Goal: Transaction & Acquisition: Purchase product/service

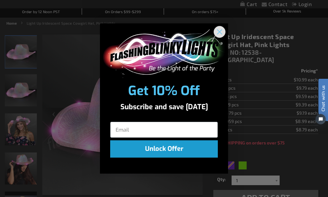
click at [219, 32] on circle "Close dialog" at bounding box center [219, 32] width 11 height 11
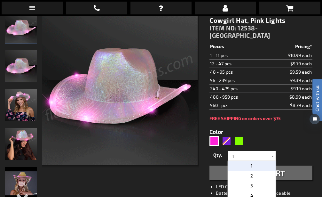
type input "5"
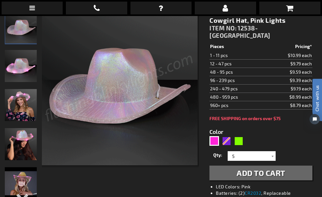
click at [251, 168] on span "Add to Cart" at bounding box center [261, 172] width 49 height 9
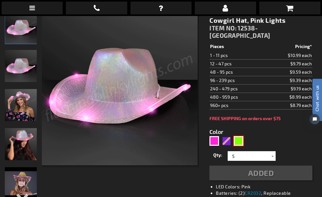
click at [240, 136] on div "Green" at bounding box center [239, 141] width 10 height 10
type input "5648"
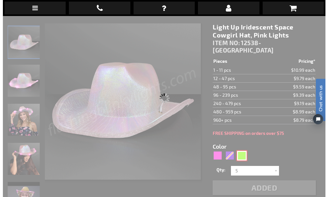
scroll to position [108, 0]
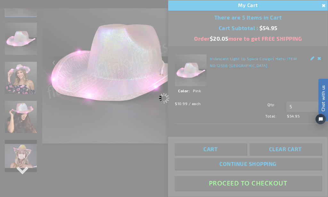
type input "12538-GN"
type input "Customize - Iridescent Green Light Up Space Cowgirl Hat - ITEM NO: 12538-GN"
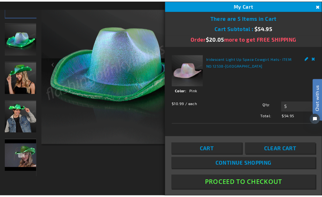
scroll to position [96, 0]
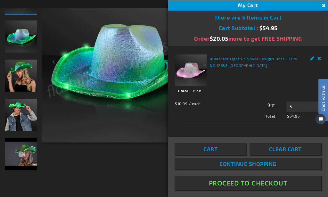
click at [149, 115] on img at bounding box center [122, 62] width 160 height 160
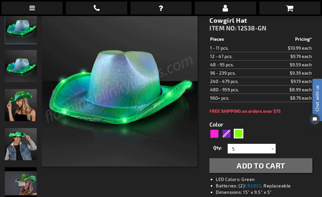
click at [254, 161] on span "Add to Cart" at bounding box center [261, 165] width 49 height 9
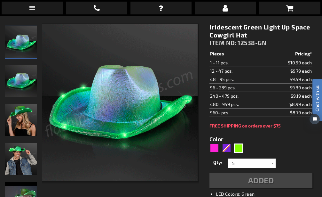
scroll to position [108, 0]
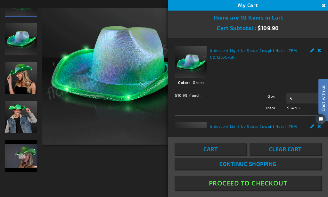
click at [155, 123] on img at bounding box center [122, 64] width 160 height 160
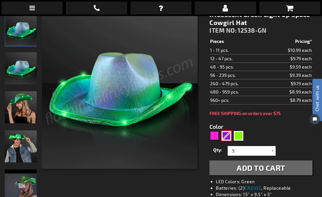
click at [226, 131] on div "Purple" at bounding box center [227, 136] width 10 height 10
type input "5640"
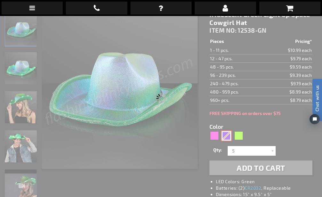
type input "12538-PRBL"
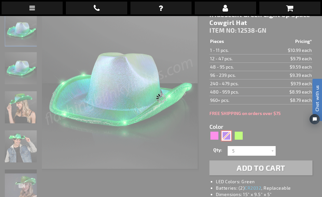
type input "Customize - Purple Blue Iridescent Light Up Space Cowgirl Hat - ITEM NO: 12538-…"
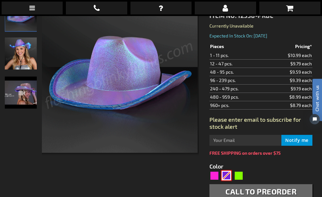
scroll to position [96, 0]
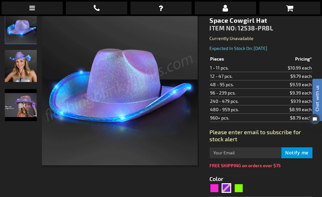
click at [207, 157] on div "Purple Blue Iridescent Light Up Space Cowgirl Hat ITEM NO: 12538-PRBL Currently…" at bounding box center [261, 154] width 113 height 300
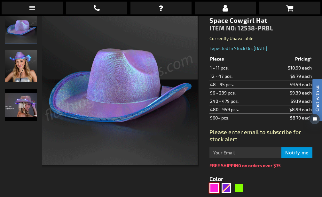
click at [214, 183] on div "Pink" at bounding box center [215, 188] width 10 height 10
type input "5639"
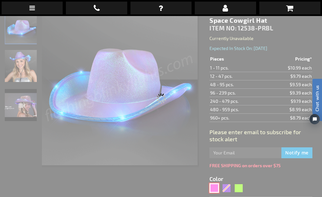
type input "12538-[GEOGRAPHIC_DATA]"
type input "Customize - Light Up Iridescent Space Cowgirl Hat, Pink Lights - ITEM NO: 12538…"
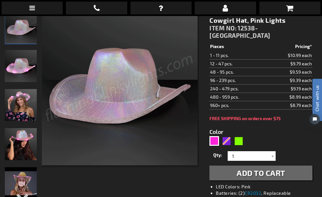
click at [252, 168] on span "Add to Cart" at bounding box center [261, 172] width 49 height 9
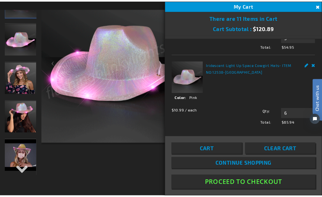
scroll to position [65, 0]
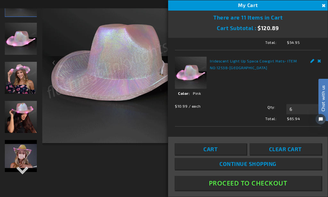
click at [322, 5] on button "Close" at bounding box center [322, 5] width 7 height 7
